Goal: Information Seeking & Learning: Learn about a topic

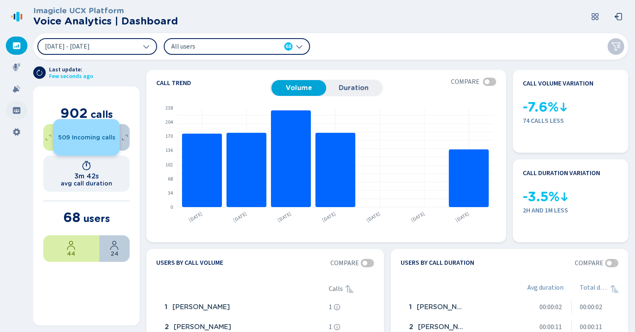
click at [17, 110] on icon at bounding box center [16, 110] width 7 height 7
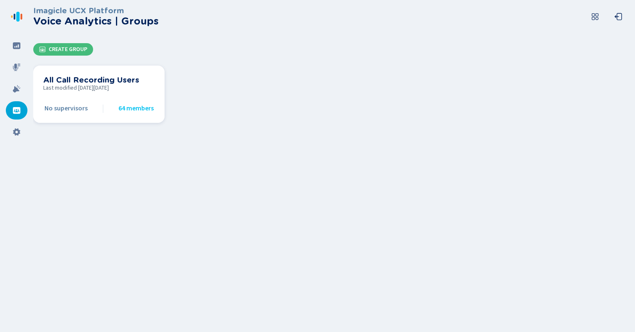
click at [113, 76] on h3 "All Call Recording Users" at bounding box center [98, 80] width 111 height 9
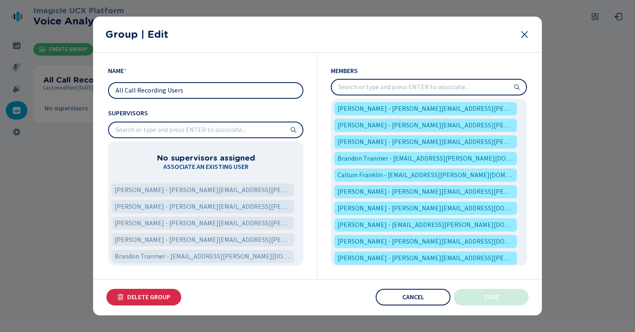
click at [401, 297] on button "Cancel" at bounding box center [413, 297] width 75 height 17
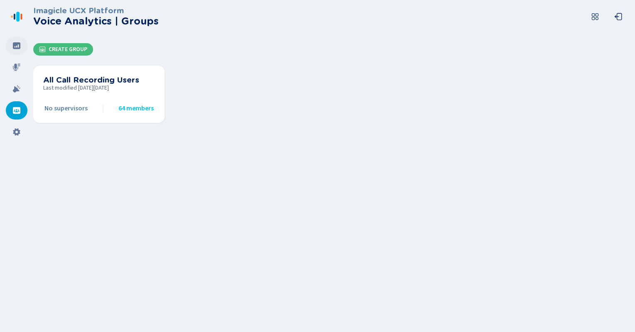
click at [17, 45] on icon at bounding box center [16, 45] width 7 height 7
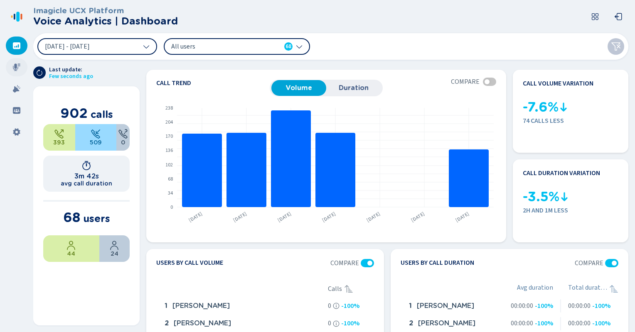
click at [15, 71] on icon at bounding box center [16, 67] width 8 height 8
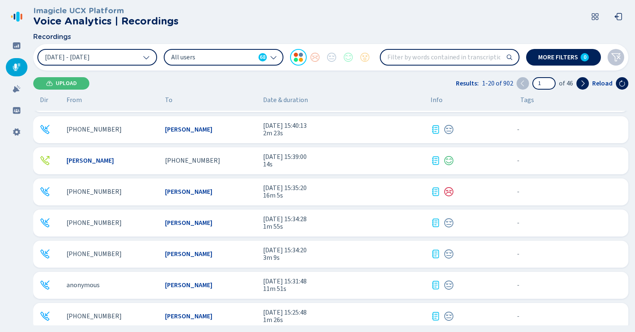
scroll to position [212, 0]
click at [102, 195] on span "+447716632421" at bounding box center [93, 192] width 55 height 7
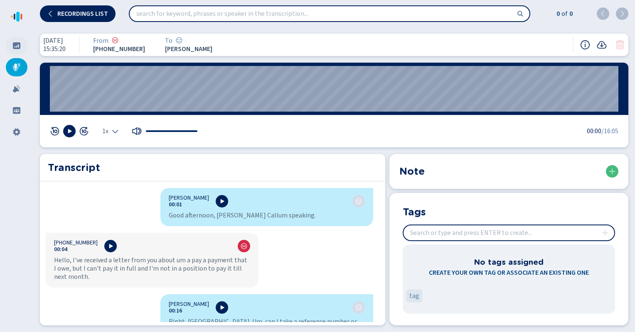
click at [20, 43] on icon at bounding box center [16, 46] width 8 height 8
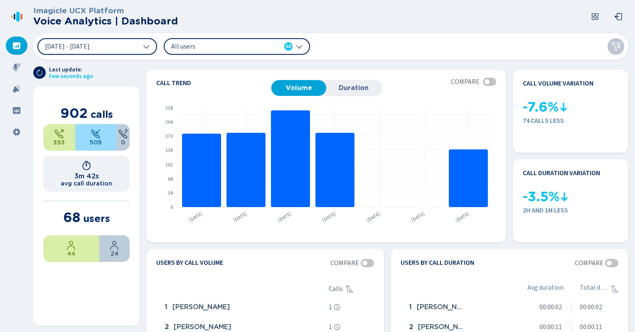
click at [225, 48] on span "All users" at bounding box center [219, 46] width 96 height 9
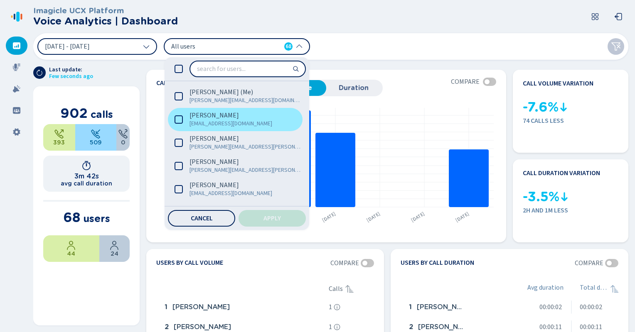
click at [182, 120] on icon at bounding box center [178, 119] width 8 height 8
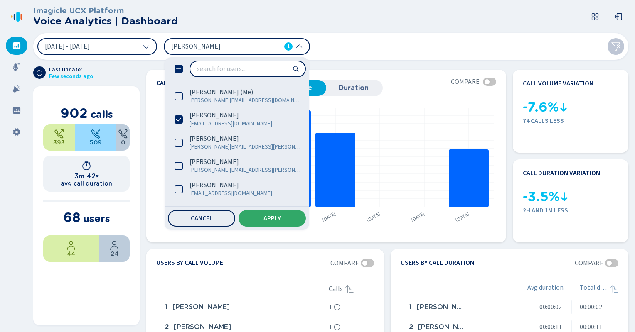
click at [266, 216] on span "Apply" at bounding box center [271, 218] width 17 height 7
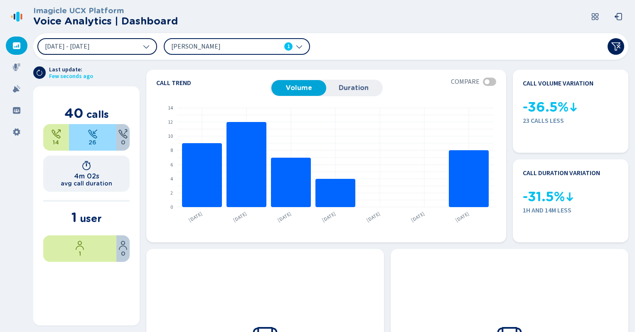
click at [90, 49] on span "[DATE] - [DATE]" at bounding box center [67, 46] width 45 height 7
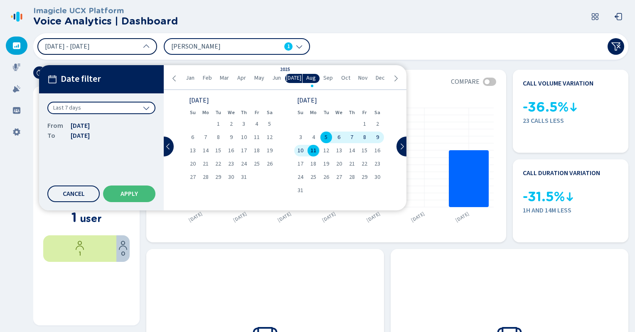
click at [90, 49] on span "[DATE] - [DATE]" at bounding box center [67, 46] width 45 height 7
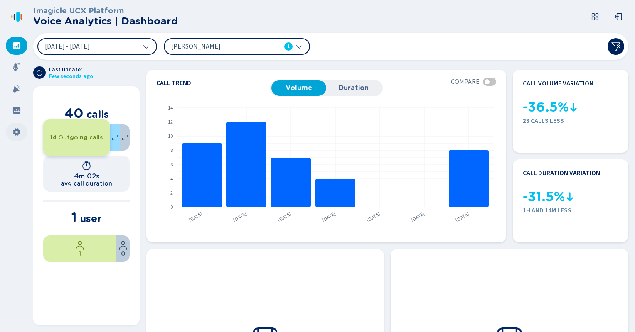
click at [15, 131] on icon at bounding box center [16, 131] width 7 height 7
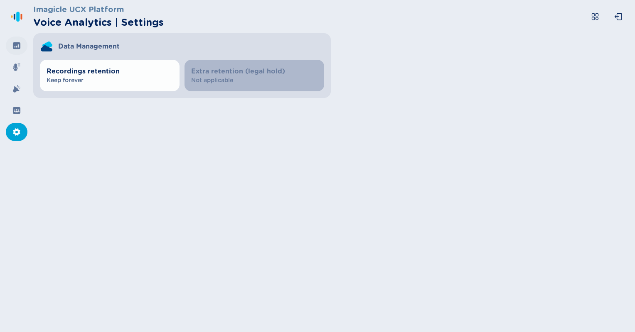
click at [13, 52] on div at bounding box center [17, 46] width 22 height 18
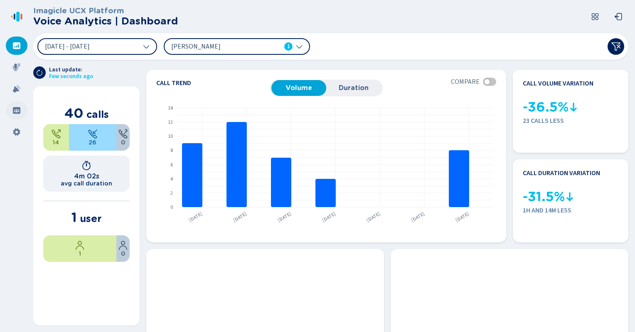
click at [20, 112] on icon at bounding box center [16, 110] width 7 height 7
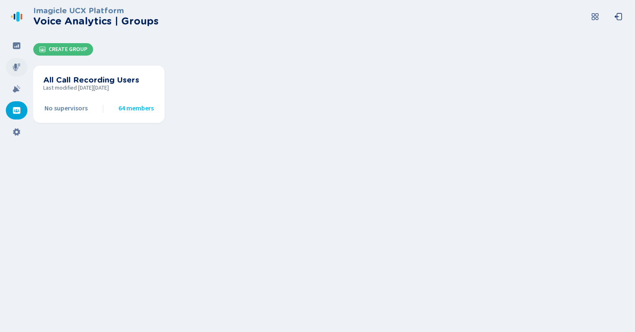
click at [15, 71] on div at bounding box center [17, 67] width 22 height 18
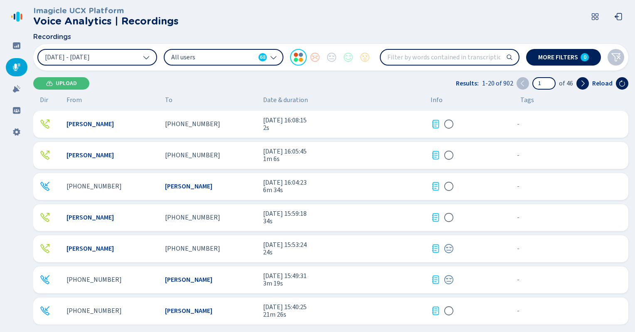
click at [272, 58] on icon at bounding box center [273, 58] width 6 height 3
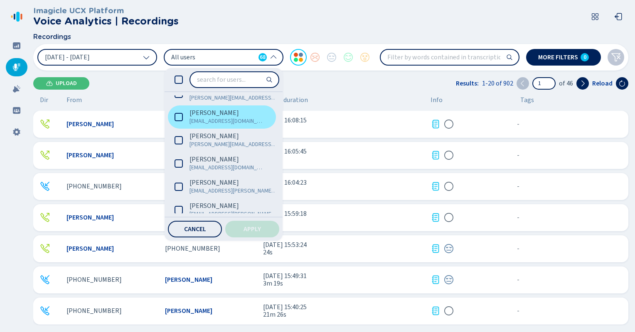
scroll to position [84, 0]
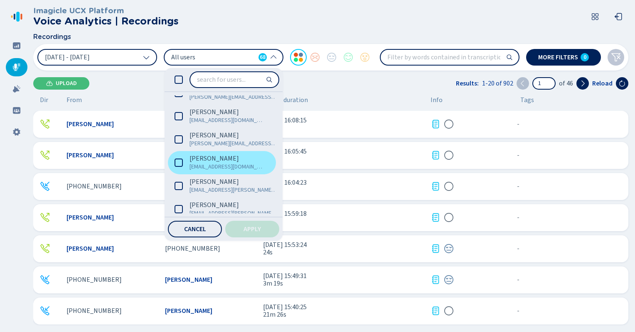
click at [179, 162] on icon at bounding box center [178, 163] width 8 height 8
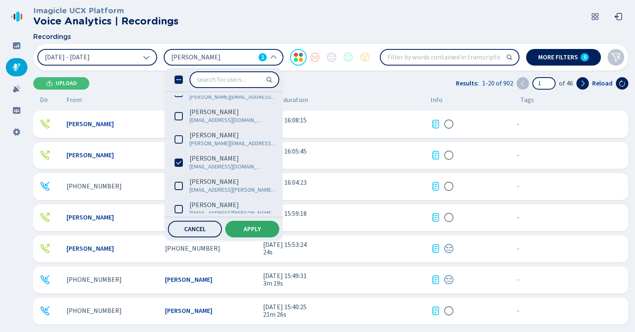
click at [256, 233] on button "Apply" at bounding box center [252, 229] width 54 height 17
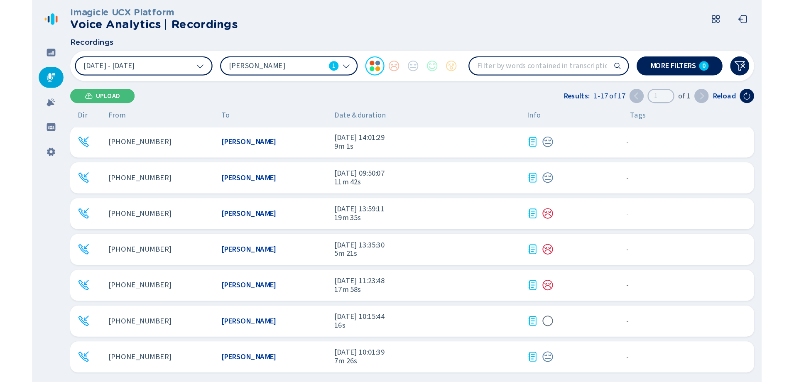
scroll to position [123, 0]
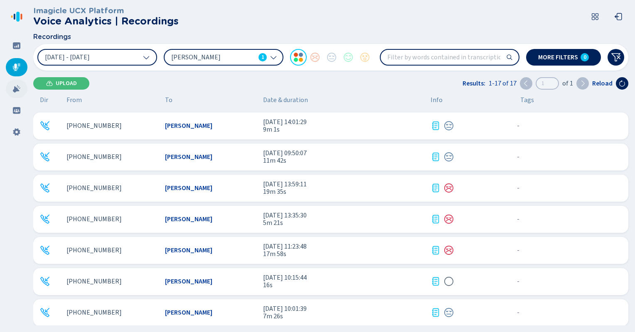
click at [17, 86] on icon at bounding box center [16, 89] width 8 height 8
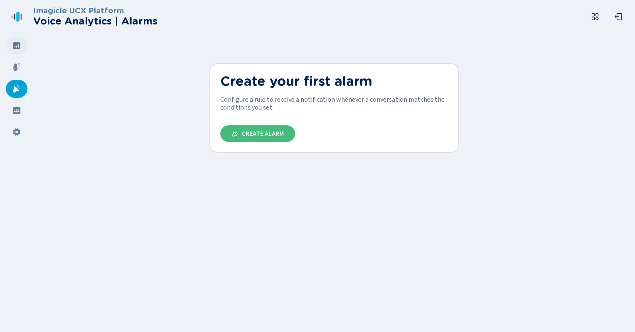
click at [14, 38] on div at bounding box center [17, 46] width 22 height 18
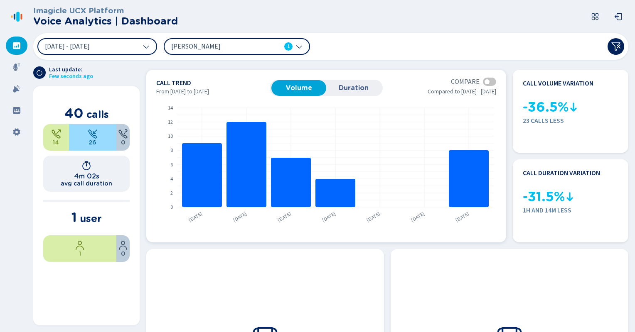
click at [487, 86] on section "Call trend Volume Duration Compare From 5 Aug 2025 to 11 Aug 2025 Compared to 2…" at bounding box center [326, 88] width 340 height 17
click at [487, 79] on div at bounding box center [489, 82] width 13 height 8
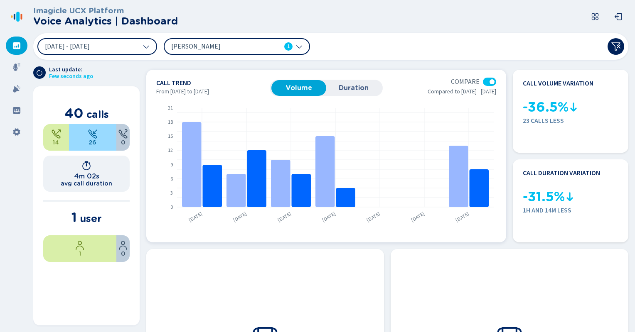
click at [487, 79] on div at bounding box center [489, 82] width 13 height 8
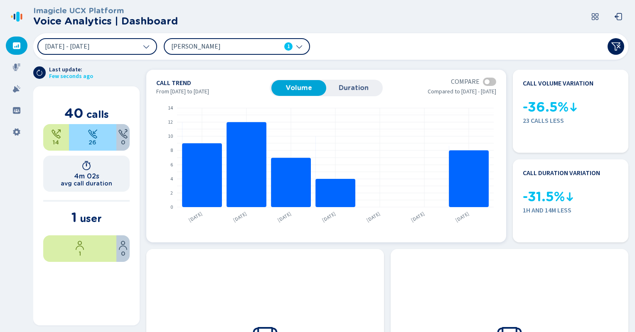
click at [487, 79] on div at bounding box center [489, 82] width 13 height 8
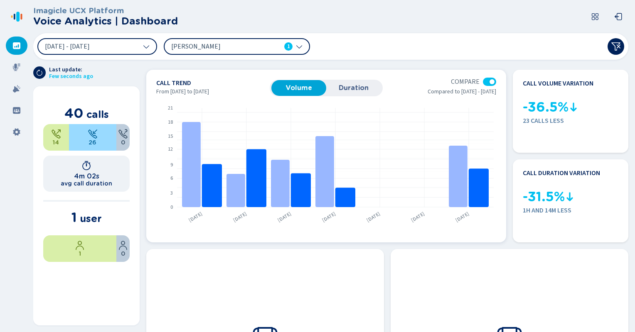
click at [487, 79] on div at bounding box center [489, 82] width 13 height 8
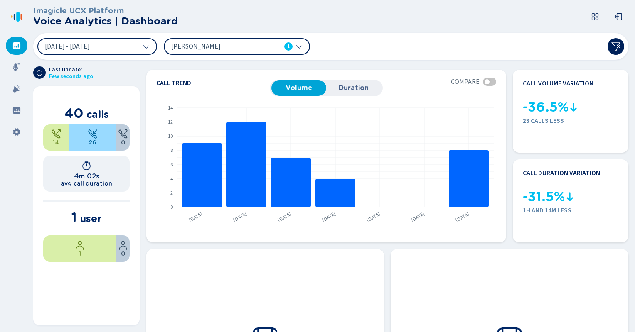
click at [343, 20] on header "Imagicle UCX Platform Voice Analytics | Dashboard" at bounding box center [332, 16] width 598 height 33
click at [615, 49] on icon at bounding box center [615, 46] width 9 height 8
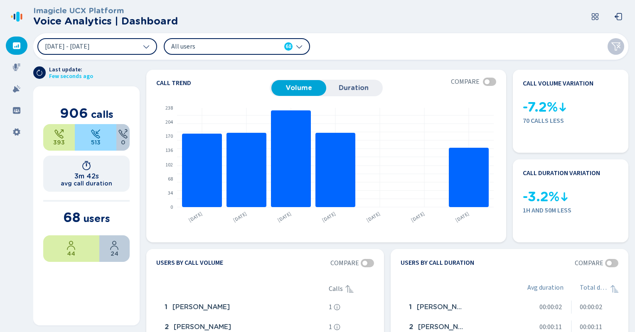
click at [482, 28] on header "Imagicle UCX Platform Voice Analytics | Dashboard" at bounding box center [332, 16] width 598 height 33
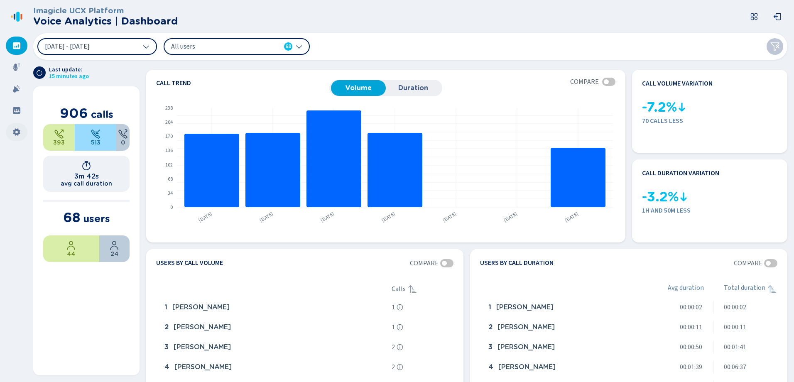
click at [10, 128] on div at bounding box center [17, 132] width 22 height 18
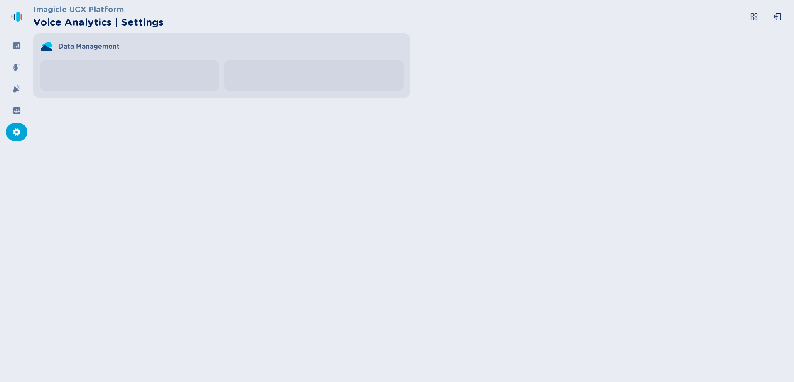
click at [634, 15] on icon at bounding box center [754, 16] width 8 height 8
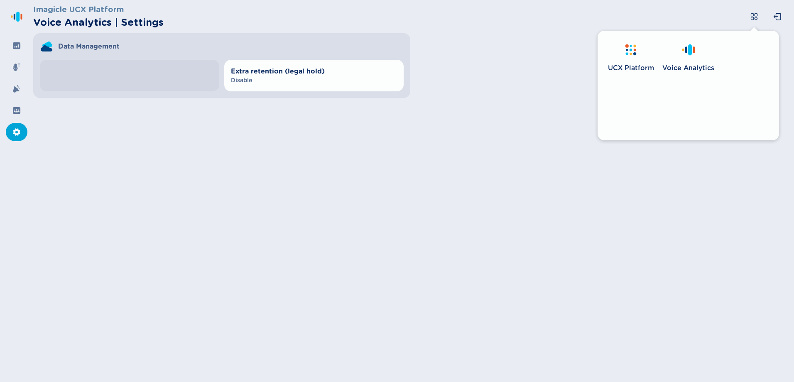
click at [634, 15] on icon at bounding box center [754, 16] width 8 height 8
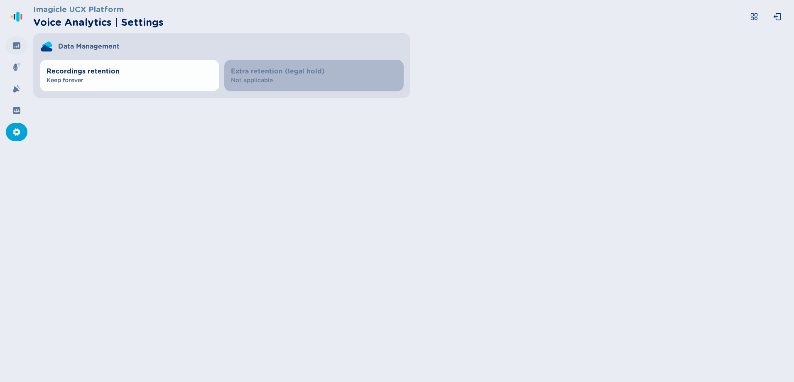
click at [15, 45] on icon at bounding box center [16, 45] width 7 height 7
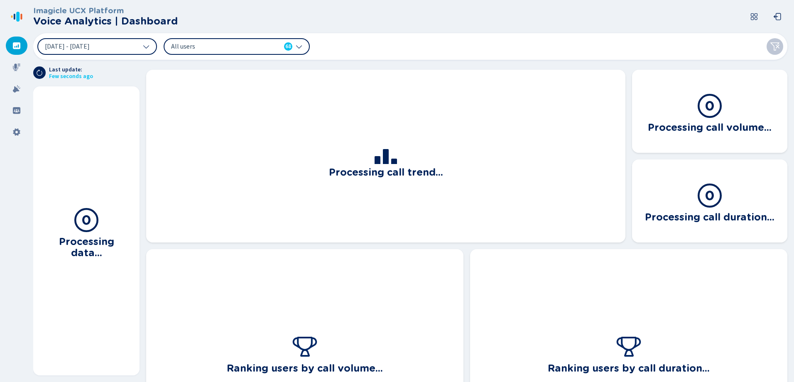
click at [634, 17] on icon at bounding box center [754, 16] width 8 height 8
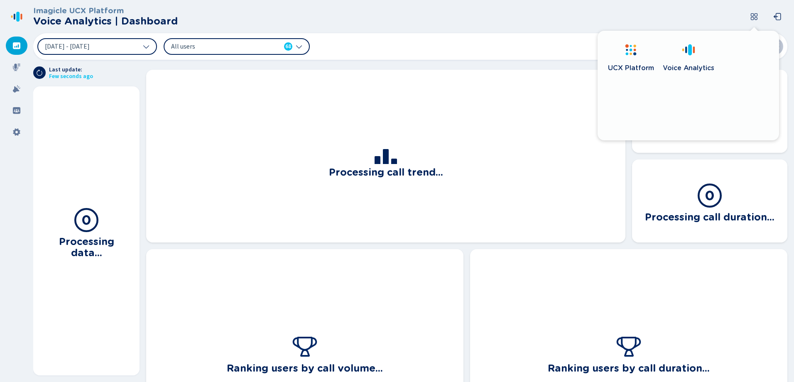
click at [634, 17] on icon at bounding box center [754, 16] width 8 height 8
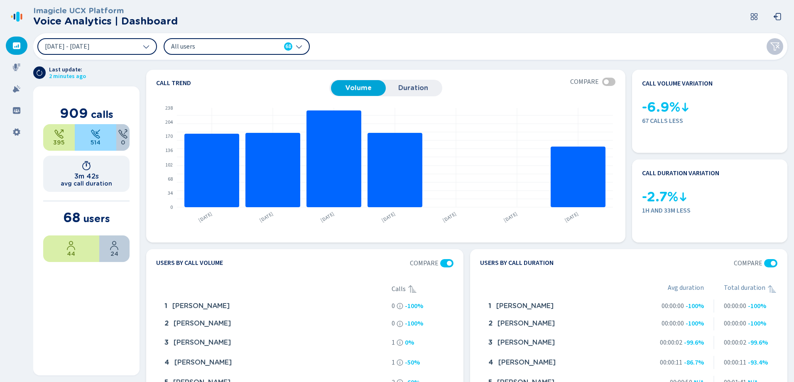
click at [487, 34] on div "5 Aug 2025 - 11 Aug 2025 All users 68" at bounding box center [410, 46] width 754 height 27
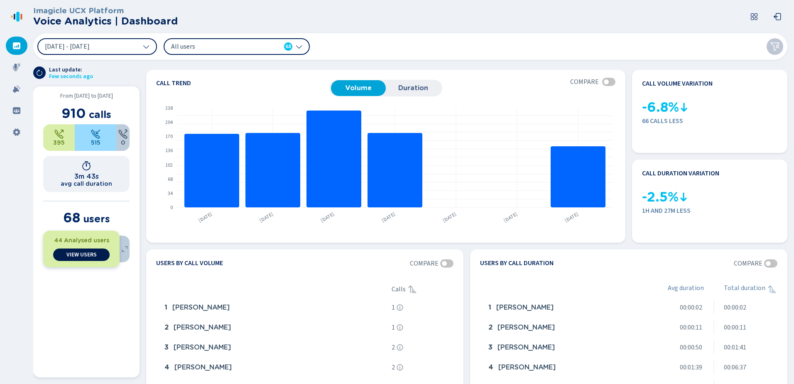
click at [78, 256] on span "View Users" at bounding box center [81, 254] width 30 height 7
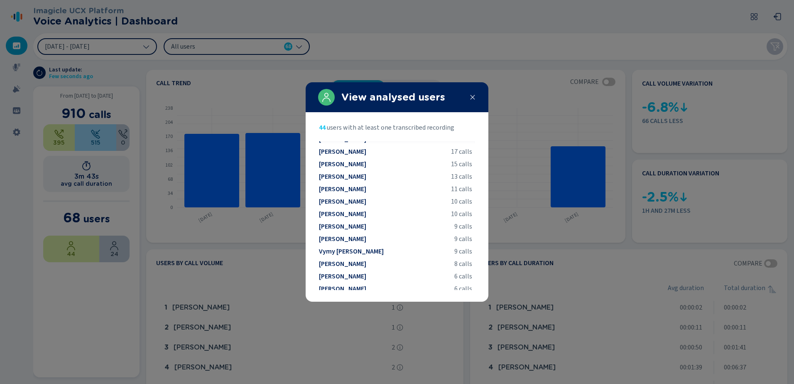
scroll to position [404, 0]
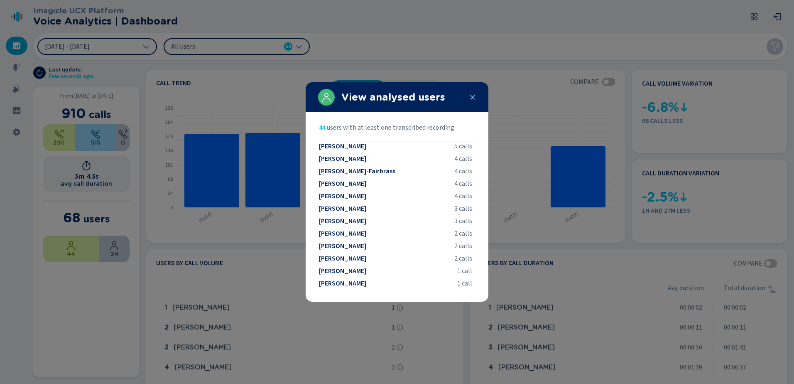
click at [401, 63] on div at bounding box center [397, 192] width 794 height 384
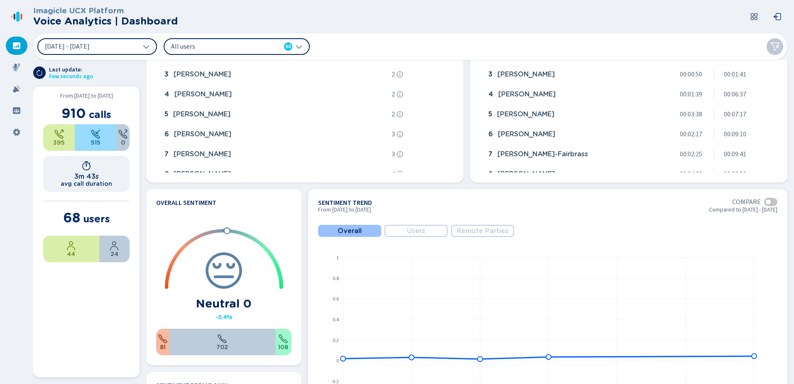
scroll to position [332, 0]
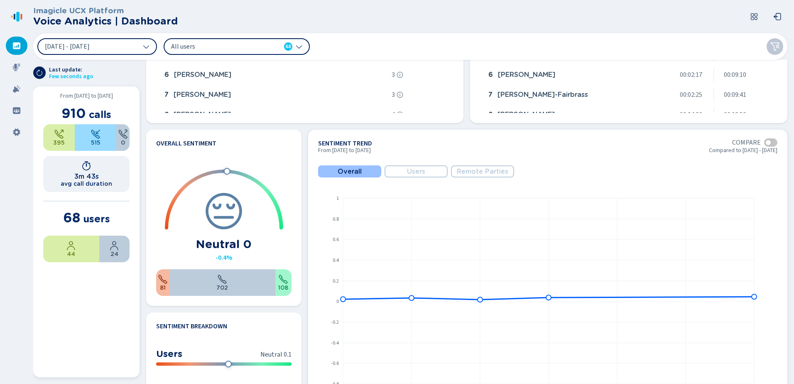
click at [405, 172] on button "Users" at bounding box center [416, 171] width 63 height 12
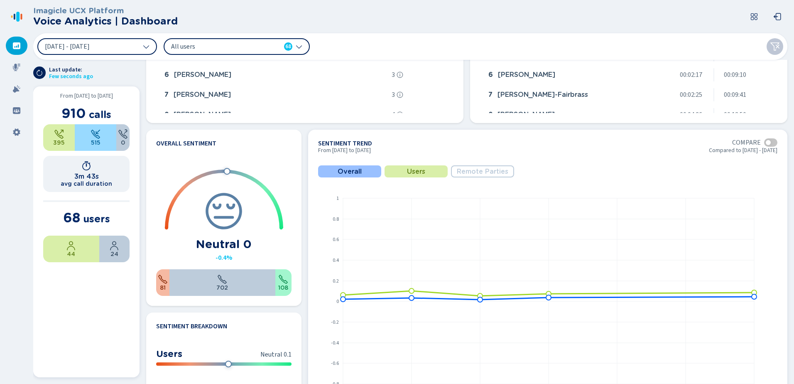
click at [335, 163] on section "Sentiment Trend Compare From [DATE] to [DATE] Compared to [DATE] - [DATE] Overa…" at bounding box center [547, 283] width 479 height 306
click at [335, 169] on button "Overall" at bounding box center [349, 171] width 63 height 12
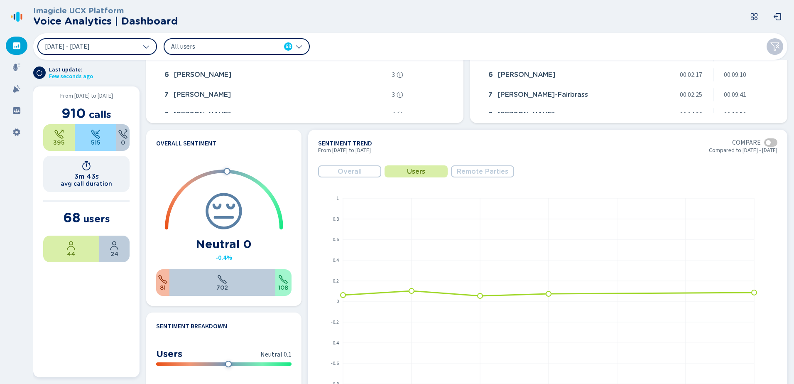
click at [315, 169] on section "Sentiment Trend Compare From [DATE] to [DATE] Compared to [DATE] - [DATE] Overa…" at bounding box center [547, 283] width 479 height 306
click at [343, 170] on span "Overall" at bounding box center [350, 171] width 24 height 7
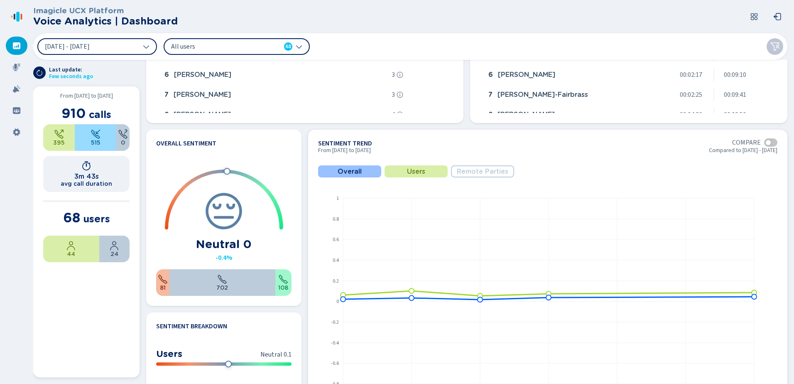
click at [438, 173] on button "Users" at bounding box center [416, 171] width 63 height 12
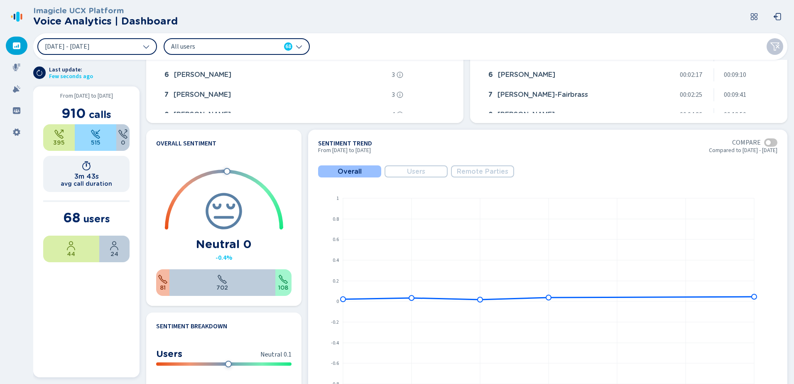
click at [456, 170] on button "Remote Parties" at bounding box center [482, 171] width 63 height 12
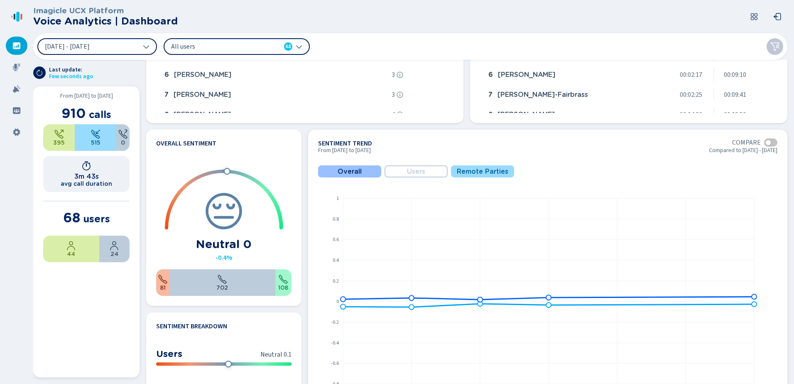
click at [469, 170] on span "Remote Parties" at bounding box center [483, 171] width 52 height 7
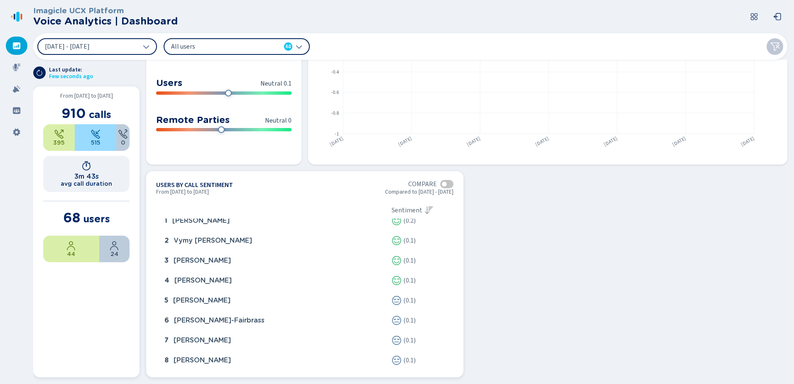
scroll to position [0, 0]
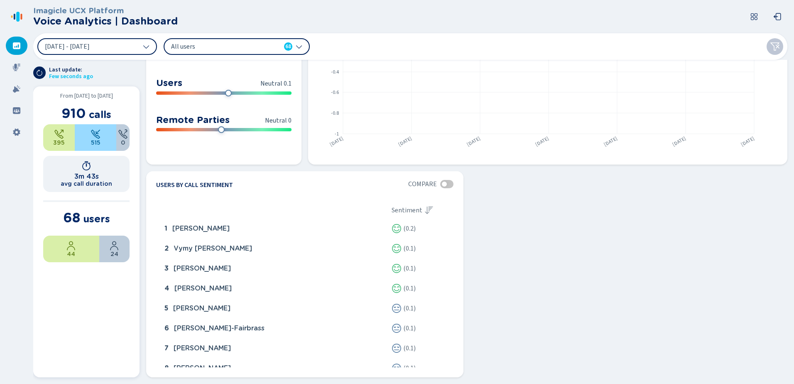
click at [555, 243] on section "Call trend Volume Duration Compare From [DATE] to [DATE] Compared to [DATE] - […" at bounding box center [467, 222] width 655 height 324
